Goal: Navigation & Orientation: Find specific page/section

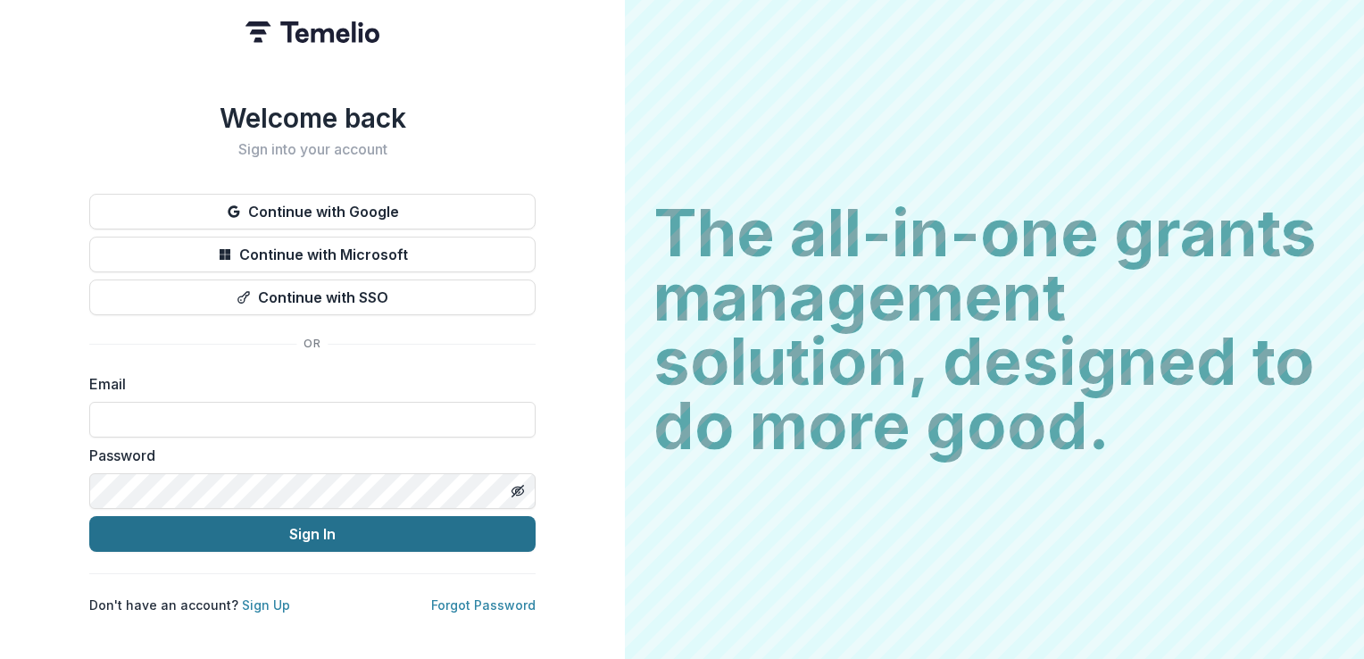
type input "**********"
click at [239, 527] on button "Sign In" at bounding box center [312, 534] width 446 height 36
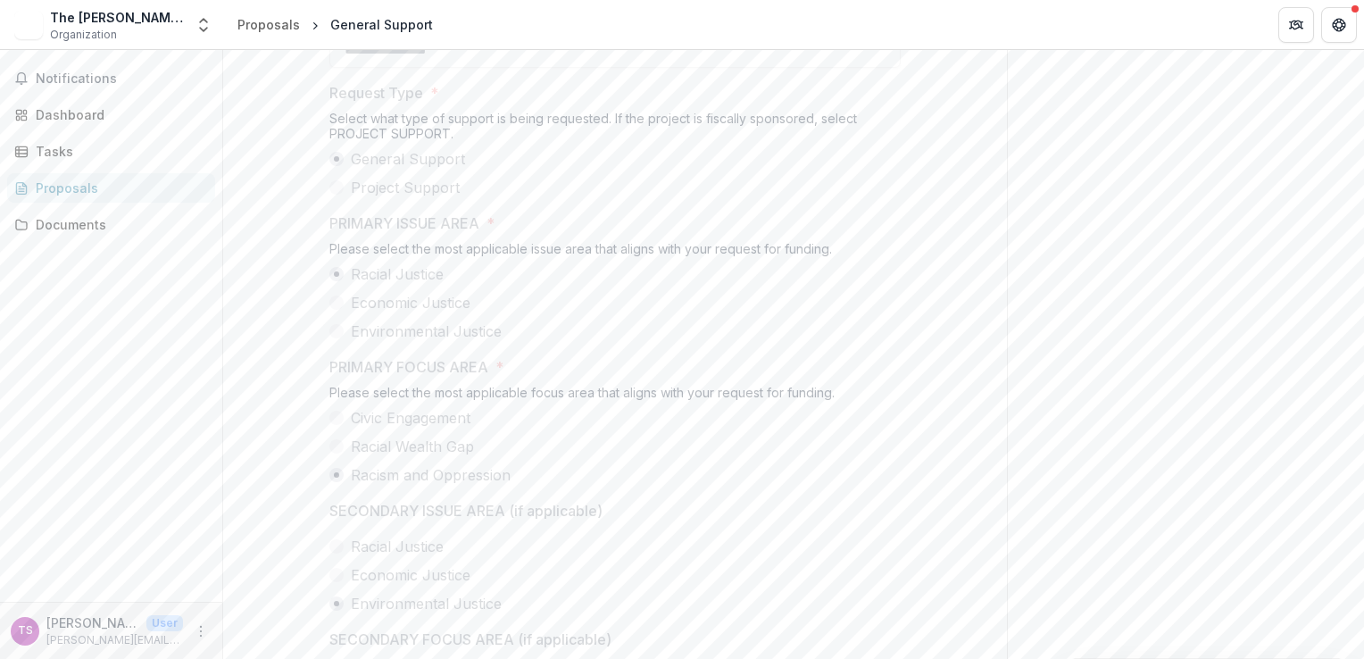
scroll to position [1160, 0]
click at [56, 120] on div "Dashboard" at bounding box center [118, 114] width 165 height 19
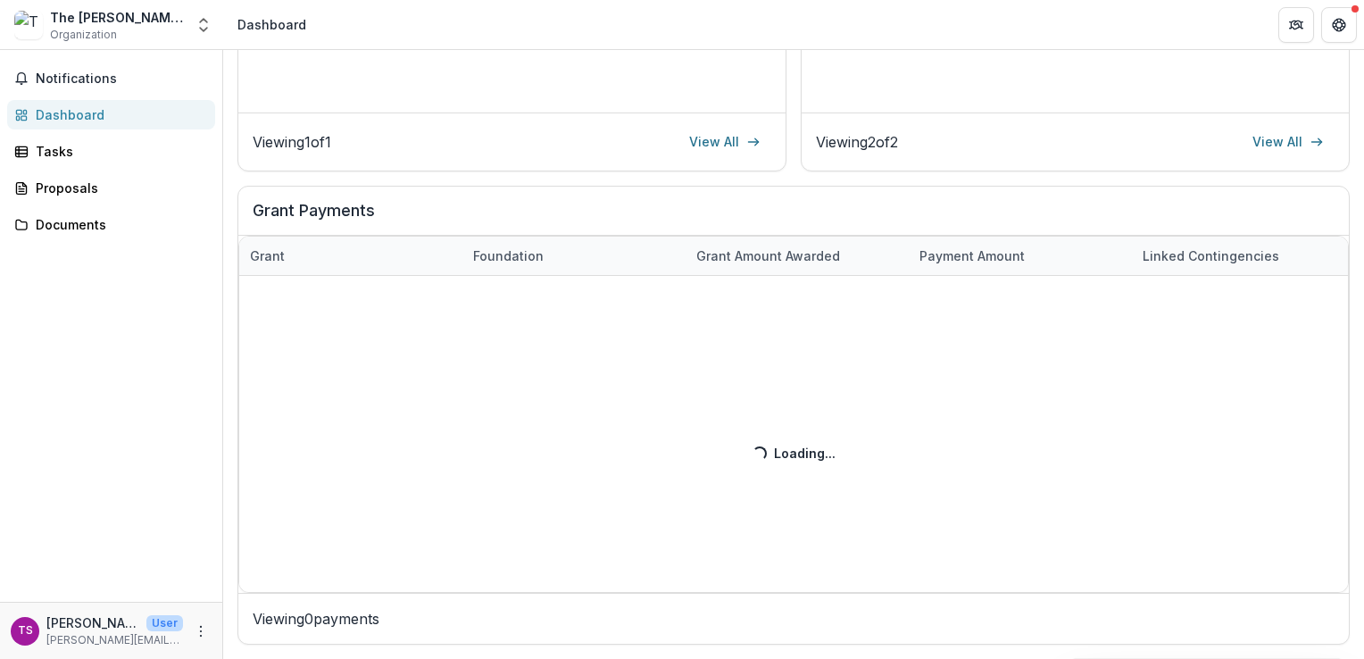
scroll to position [489, 0]
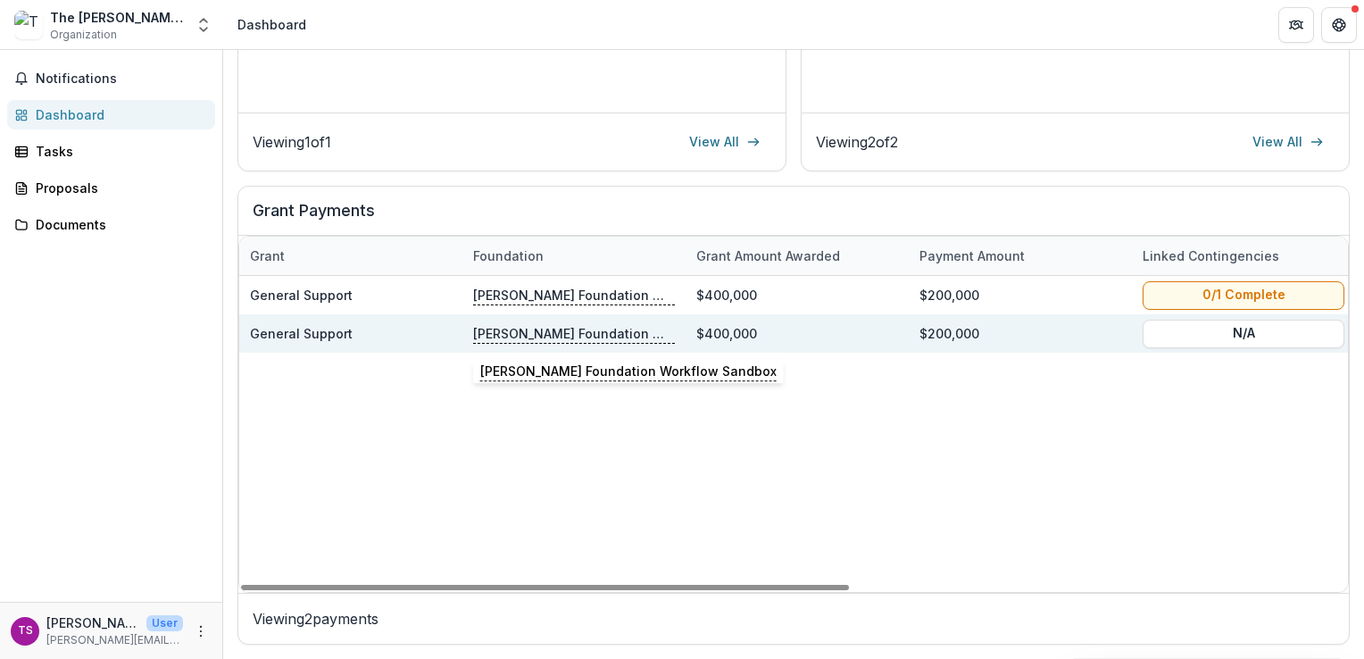
click at [503, 341] on p "[PERSON_NAME] Foundation Workflow Sandbox" at bounding box center [574, 333] width 202 height 20
click at [1114, 336] on div "$200,000" at bounding box center [1020, 333] width 223 height 38
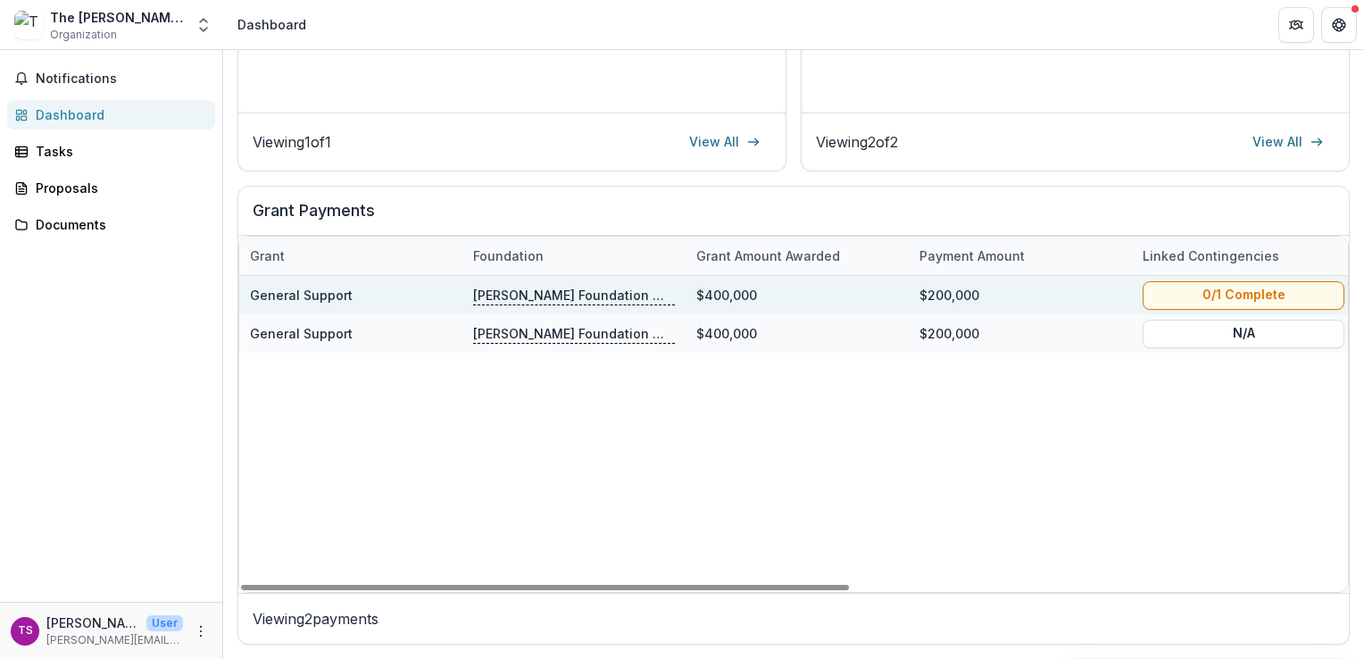
click at [453, 297] on div "General Support" at bounding box center [350, 295] width 223 height 38
click at [618, 301] on p "[PERSON_NAME] Foundation Workflow Sandbox" at bounding box center [574, 295] width 202 height 20
click at [372, 306] on div "General Support" at bounding box center [351, 295] width 202 height 38
click at [1167, 295] on button "0/1 Complete" at bounding box center [1244, 294] width 202 height 29
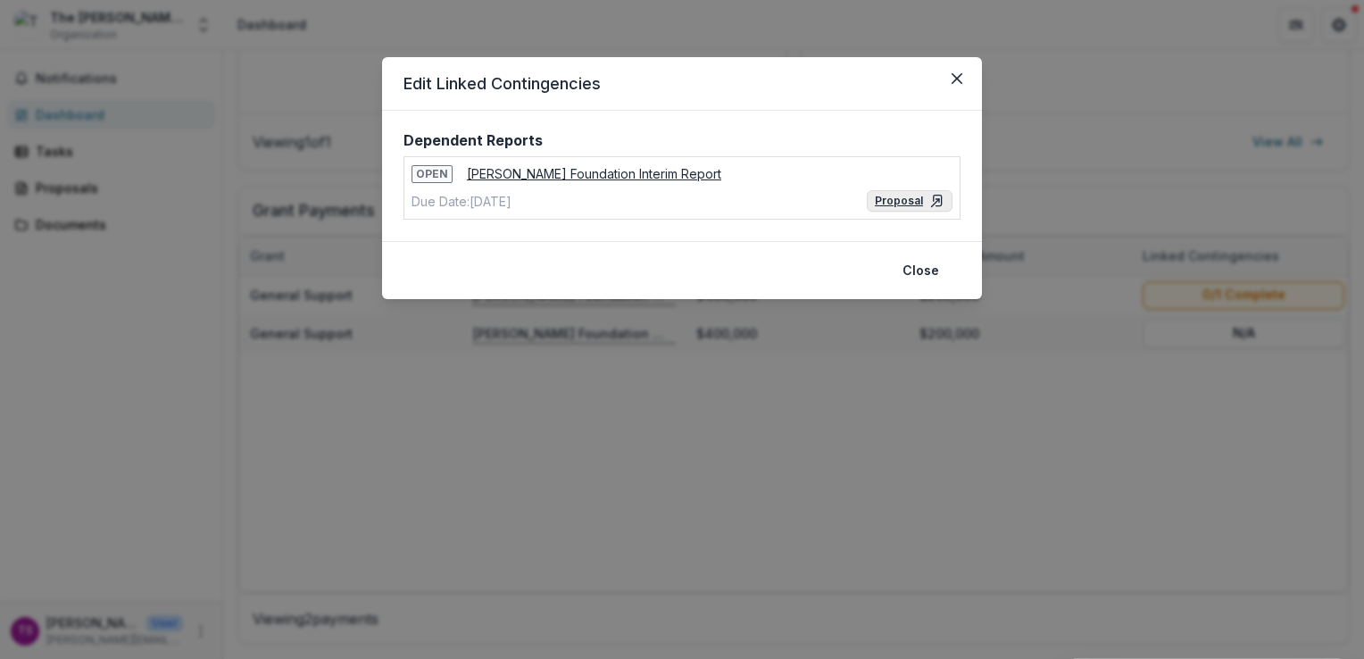
click at [901, 196] on link "Proposal" at bounding box center [910, 200] width 86 height 21
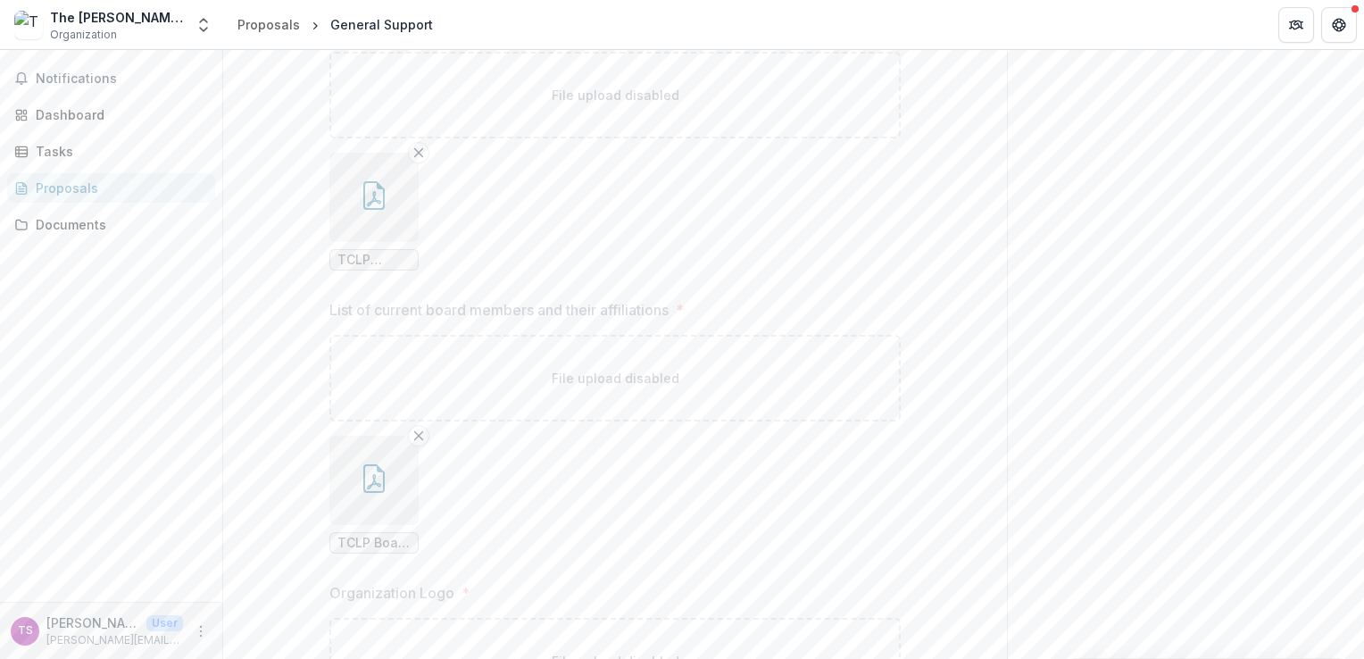
scroll to position [16110, 0]
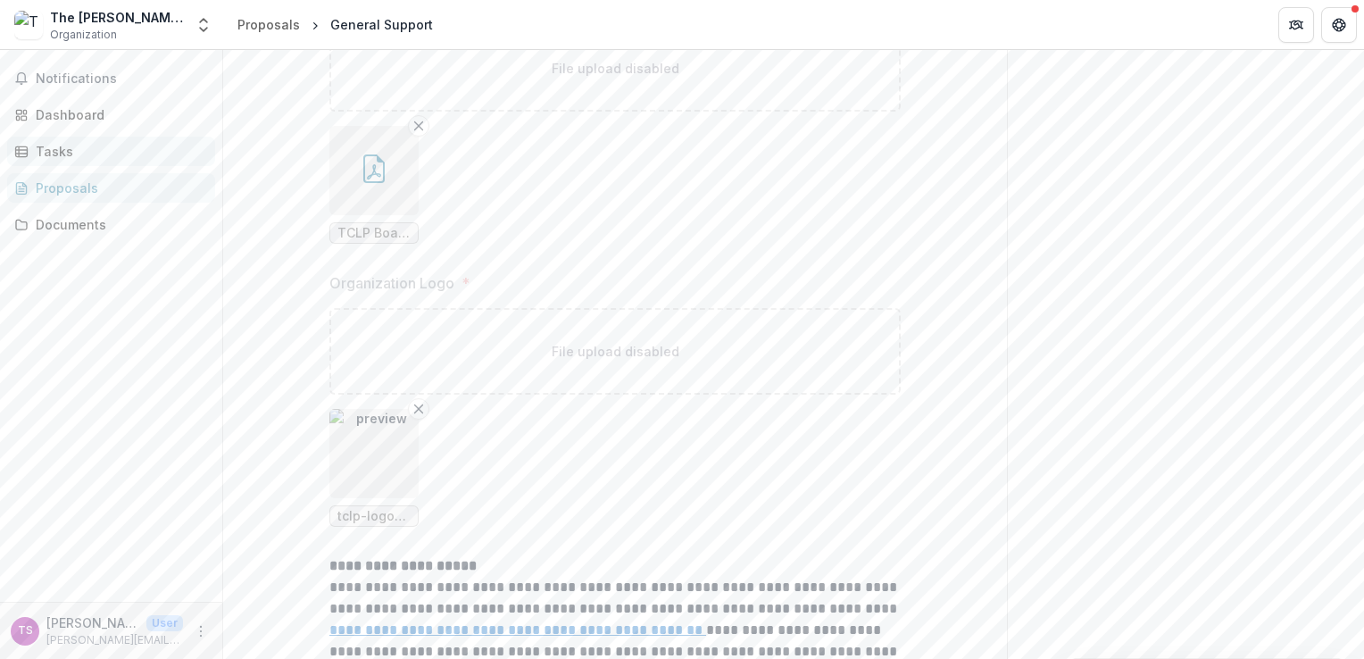
click at [46, 155] on div "Tasks" at bounding box center [118, 151] width 165 height 19
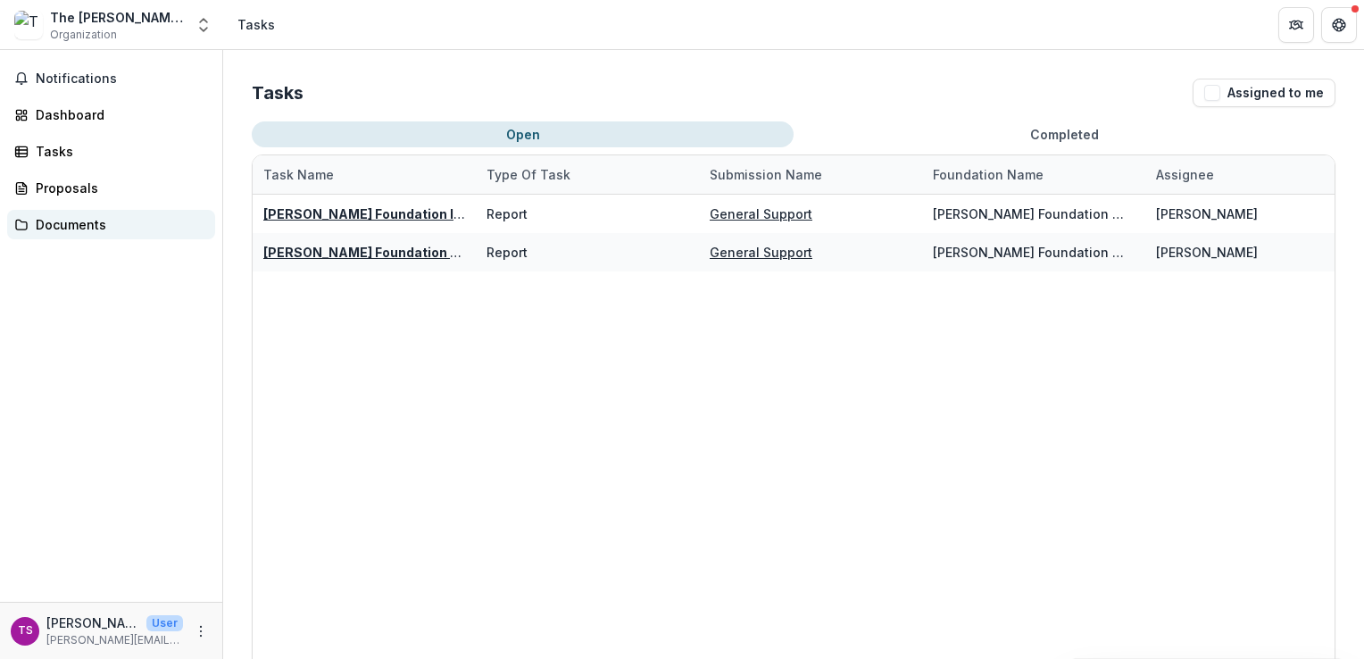
click at [61, 225] on div "Documents" at bounding box center [118, 224] width 165 height 19
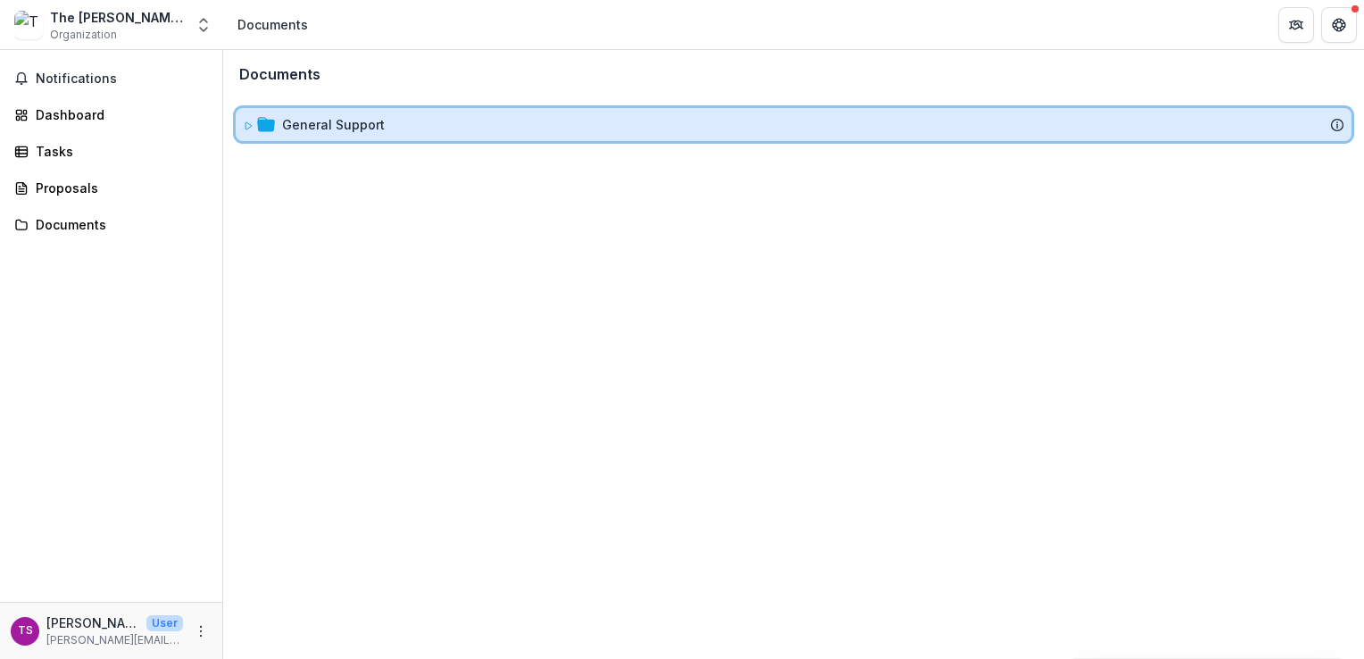
click at [250, 123] on icon at bounding box center [248, 126] width 11 height 11
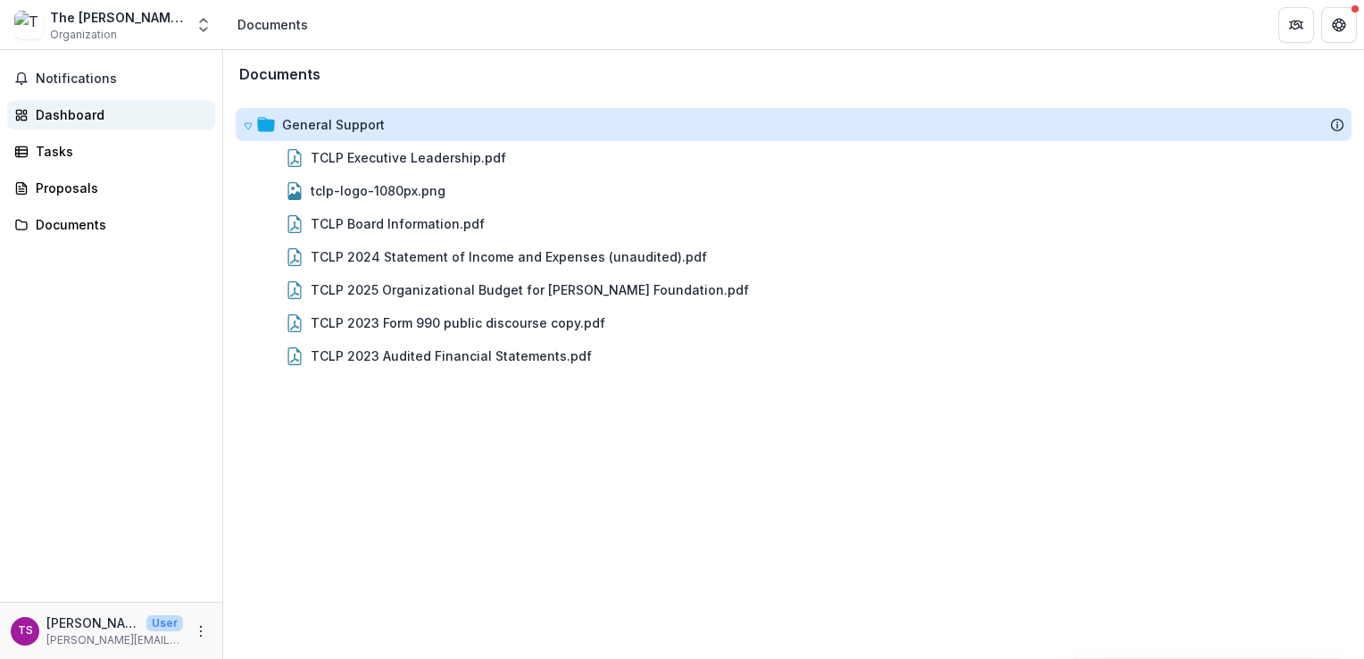
click at [78, 107] on div "Dashboard" at bounding box center [118, 114] width 165 height 19
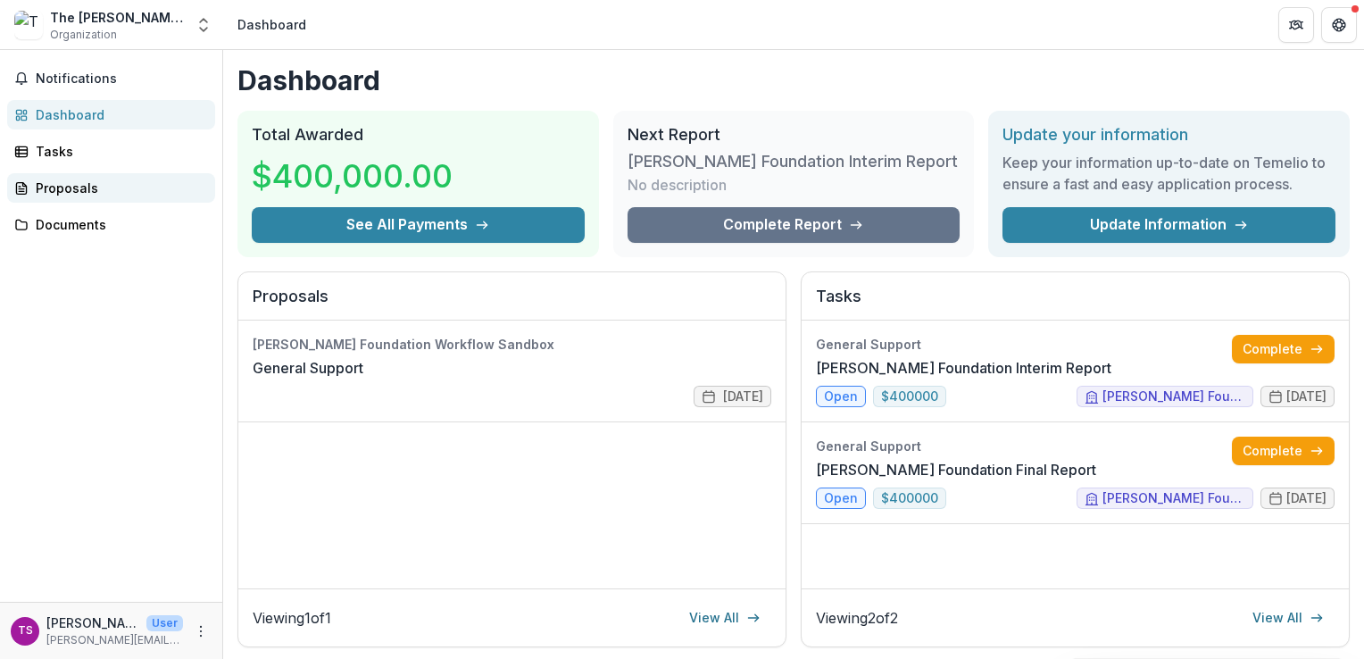
click at [59, 194] on div "Proposals" at bounding box center [118, 188] width 165 height 19
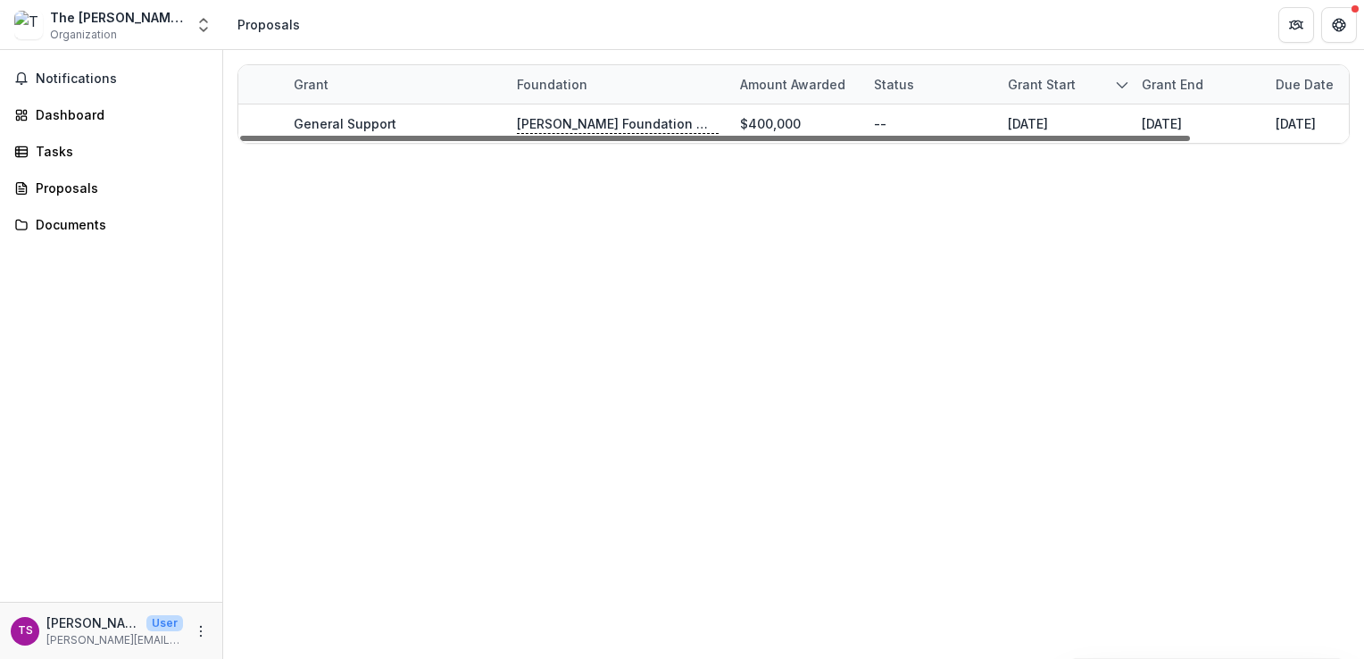
click at [582, 136] on div at bounding box center [715, 138] width 950 height 5
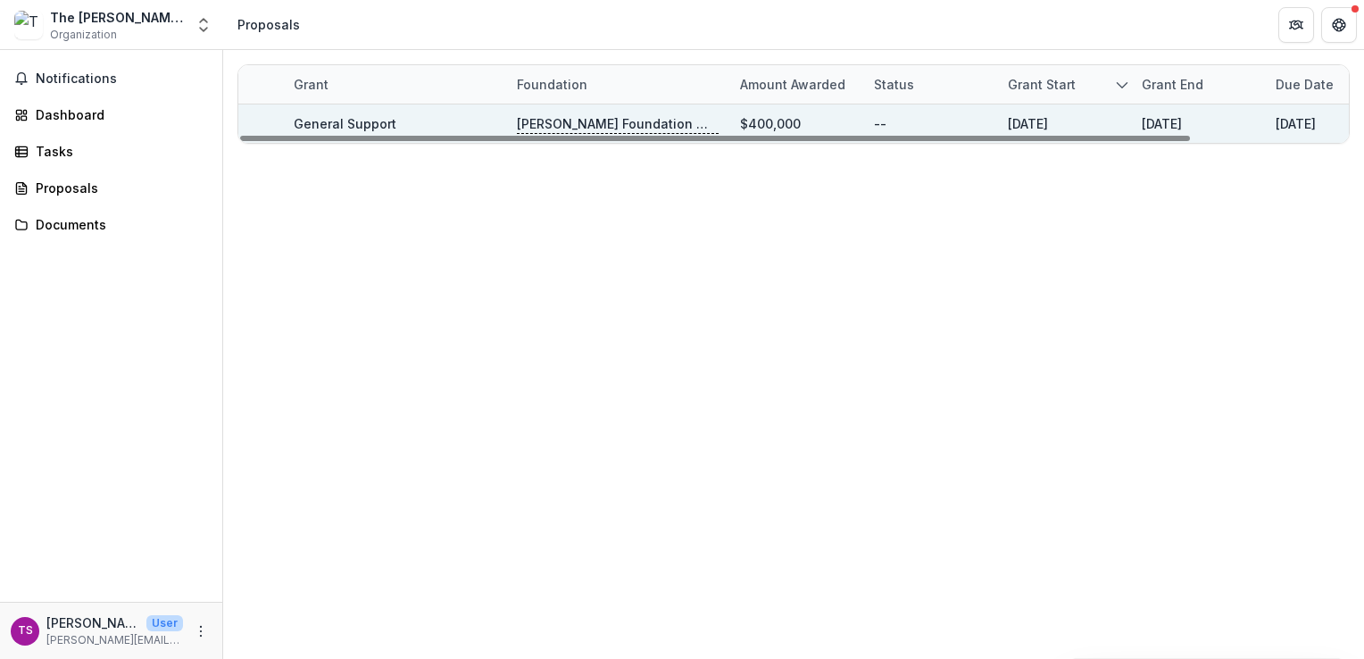
click at [587, 120] on p "[PERSON_NAME] Foundation Workflow Sandbox" at bounding box center [618, 124] width 202 height 20
click at [421, 122] on div "General Support" at bounding box center [395, 123] width 202 height 38
click at [360, 118] on link "General Support" at bounding box center [345, 123] width 103 height 15
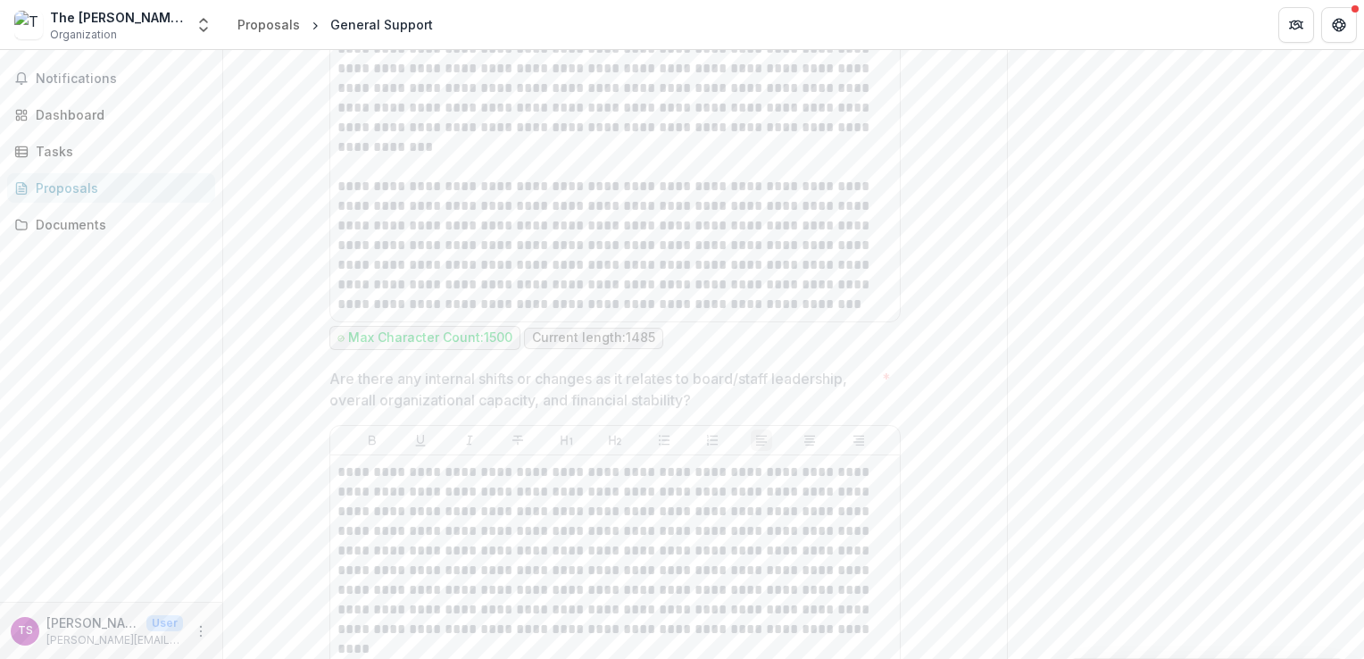
scroll to position [7945, 0]
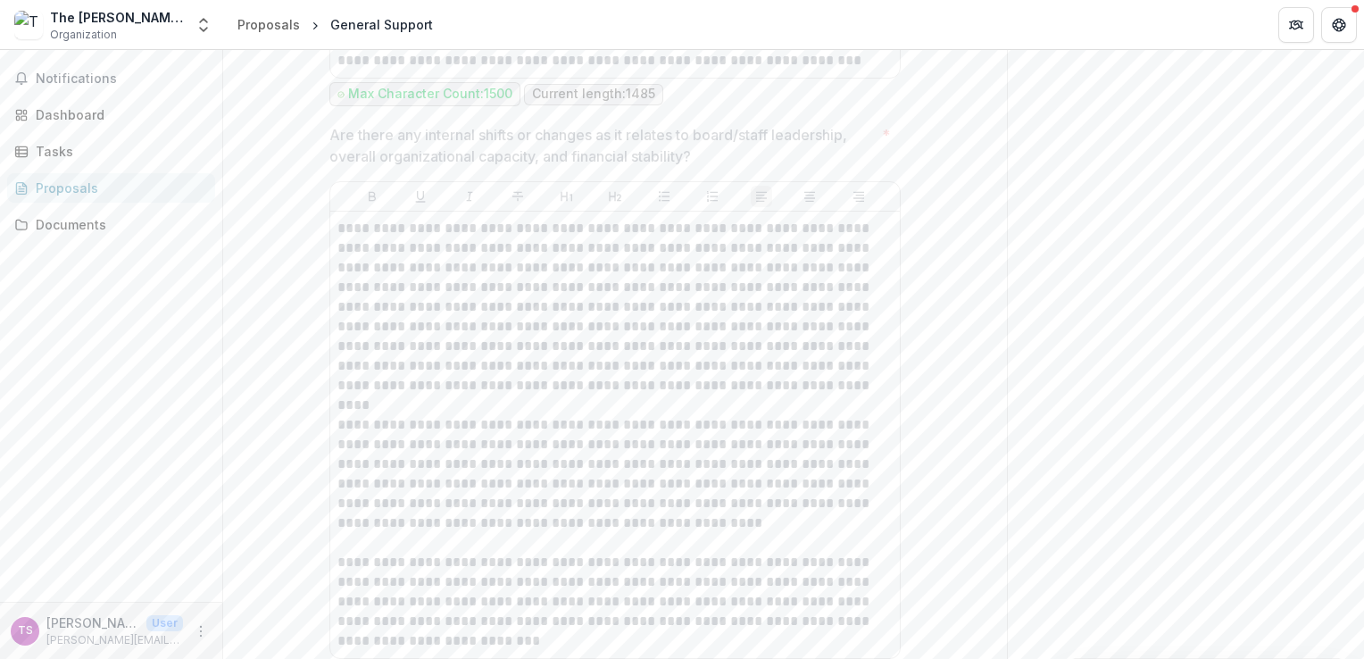
click at [74, 244] on div "Notifications Dashboard Tasks Proposals Documents" at bounding box center [111, 326] width 222 height 552
click at [79, 229] on div "Documents" at bounding box center [118, 224] width 165 height 19
